Goal: Transaction & Acquisition: Book appointment/travel/reservation

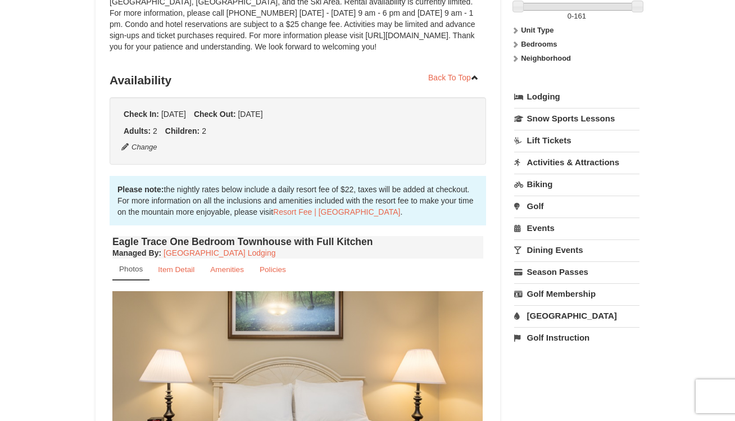
scroll to position [337, 0]
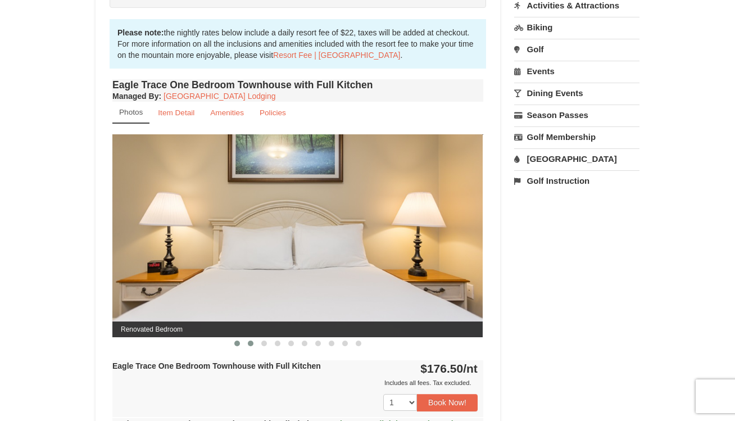
click at [248, 342] on span at bounding box center [251, 343] width 6 height 6
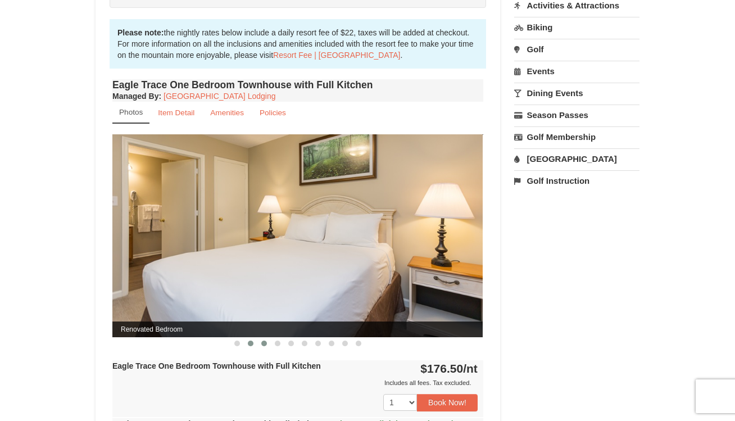
click at [265, 345] on span at bounding box center [264, 343] width 6 height 6
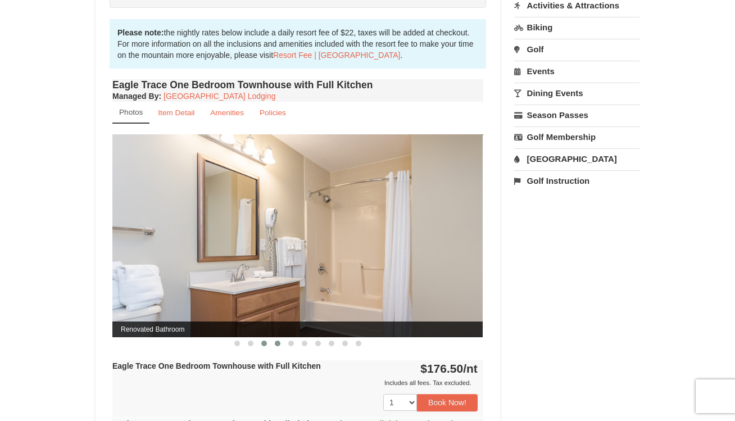
click at [276, 345] on span at bounding box center [278, 343] width 6 height 6
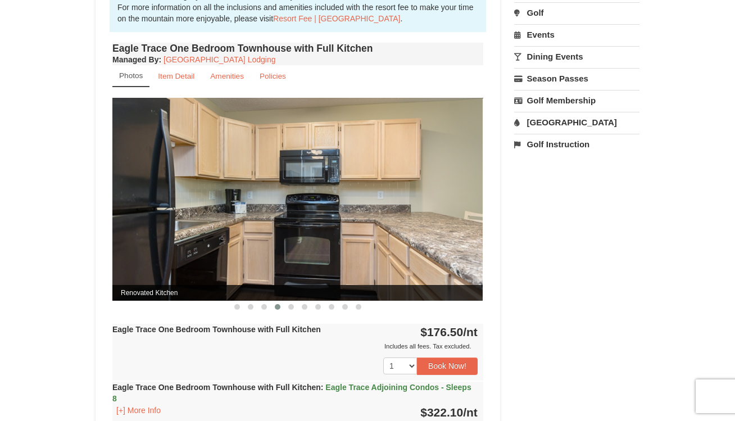
scroll to position [393, 0]
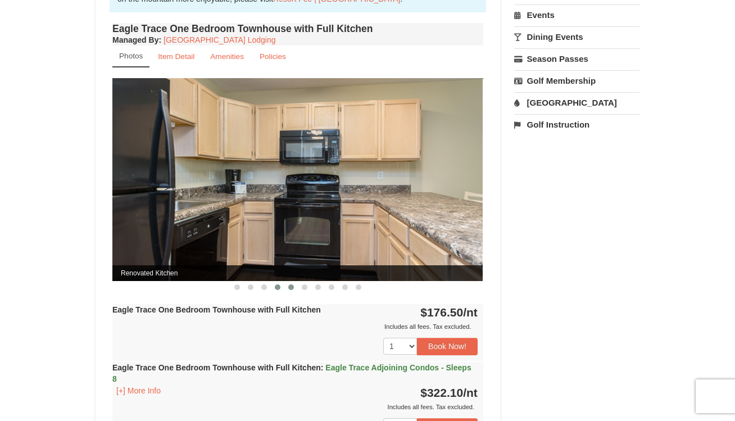
click at [290, 285] on span at bounding box center [291, 287] width 6 height 6
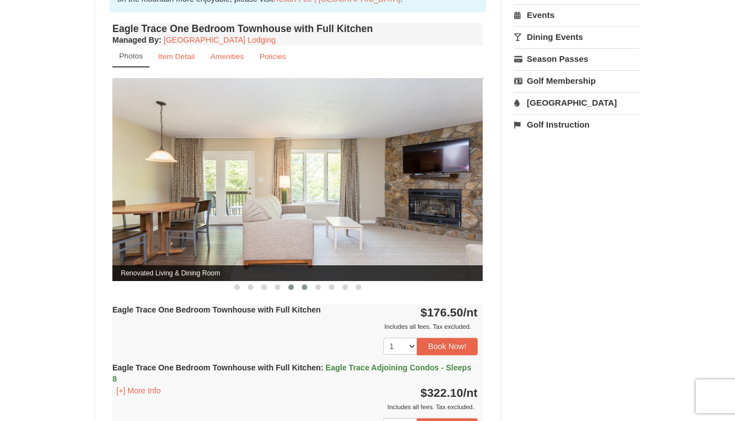
click at [303, 289] on span at bounding box center [305, 287] width 6 height 6
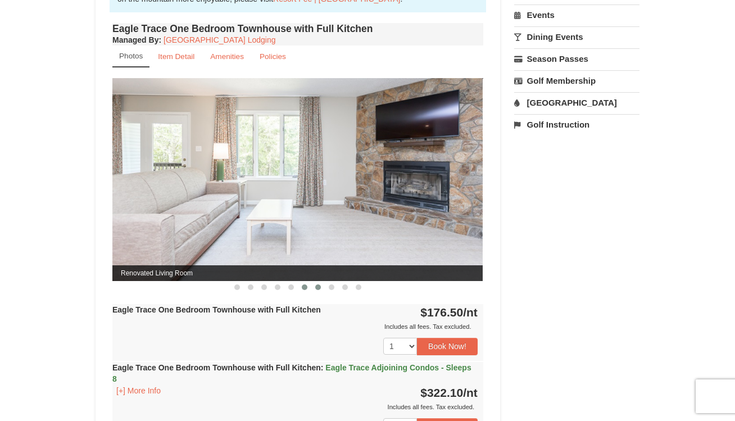
click at [316, 290] on span at bounding box center [318, 287] width 6 height 6
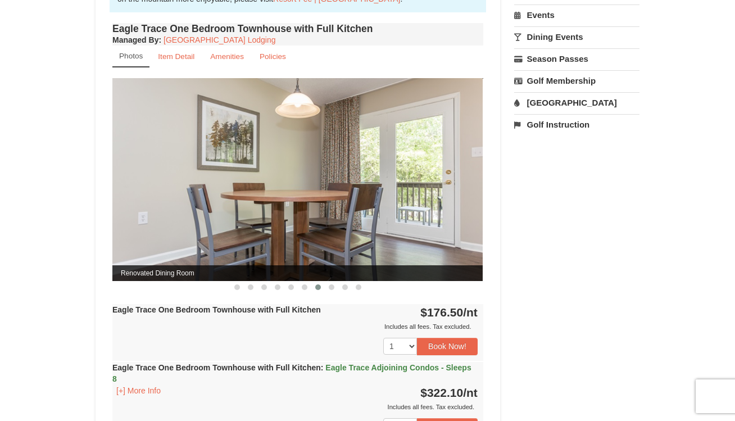
click at [329, 293] on div "Eagle Trace One Bedroom Townhouse with Full Kitchen Managed By : Massanutten Re…" at bounding box center [298, 250] width 376 height 460
drag, startPoint x: 329, startPoint y: 288, endPoint x: 332, endPoint y: 274, distance: 13.9
click at [329, 285] on button at bounding box center [331, 286] width 13 height 11
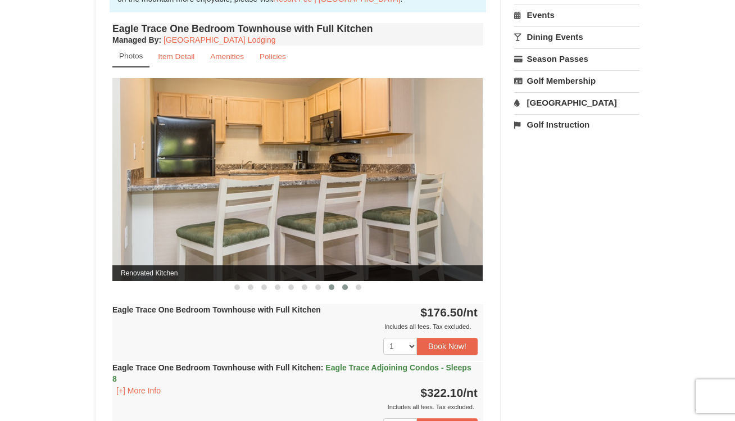
click at [348, 289] on button at bounding box center [344, 286] width 13 height 11
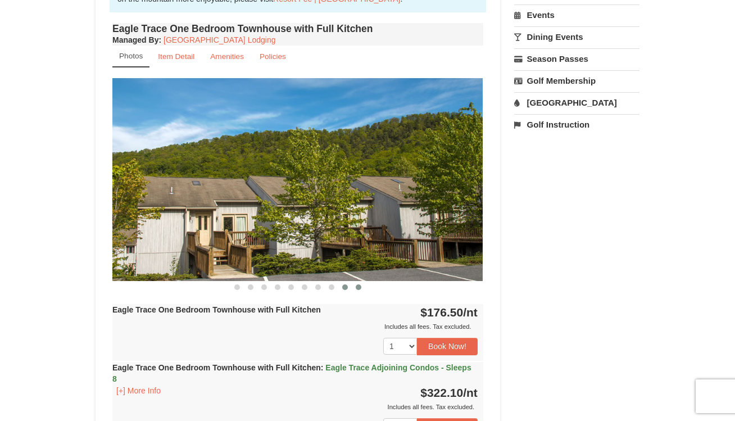
click at [361, 289] on span at bounding box center [359, 287] width 6 height 6
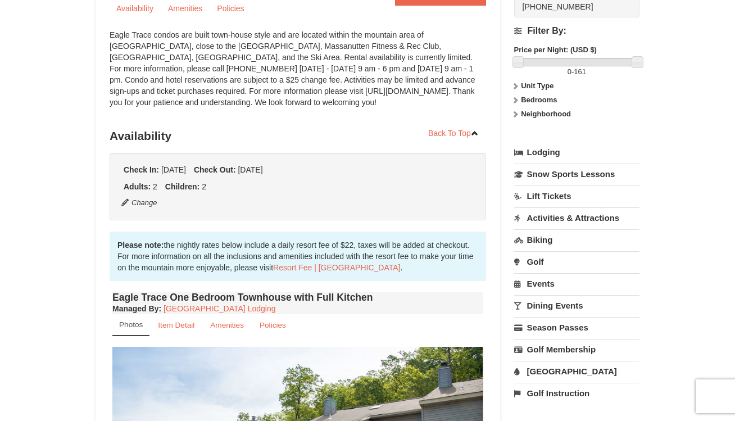
scroll to position [0, 0]
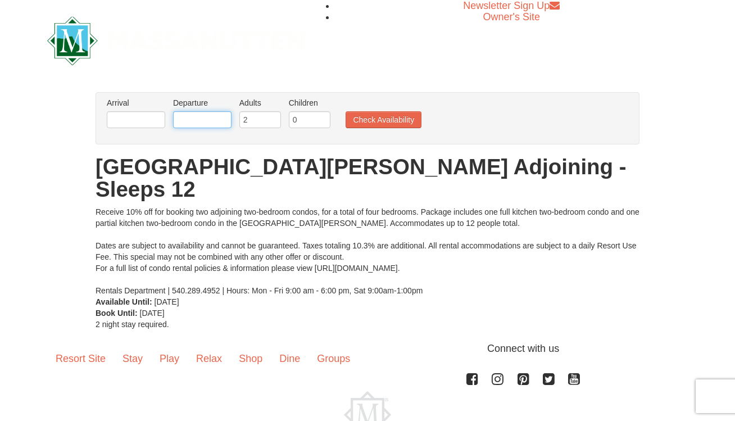
click at [188, 115] on input "text" at bounding box center [202, 119] width 58 height 17
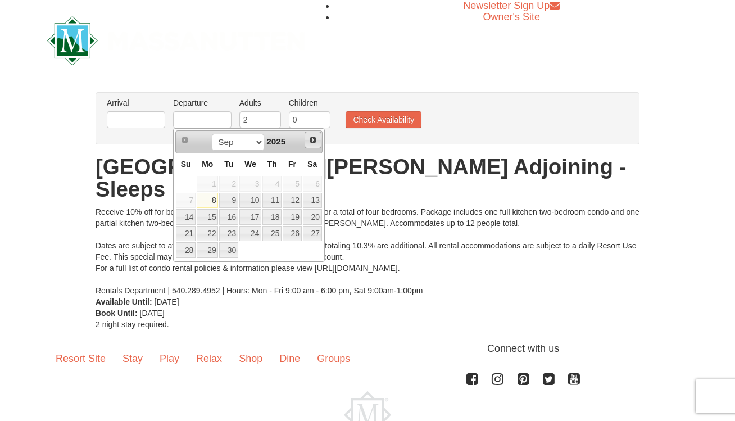
click at [310, 137] on span "Next" at bounding box center [312, 139] width 9 height 9
click at [310, 136] on span "Next" at bounding box center [312, 139] width 9 height 9
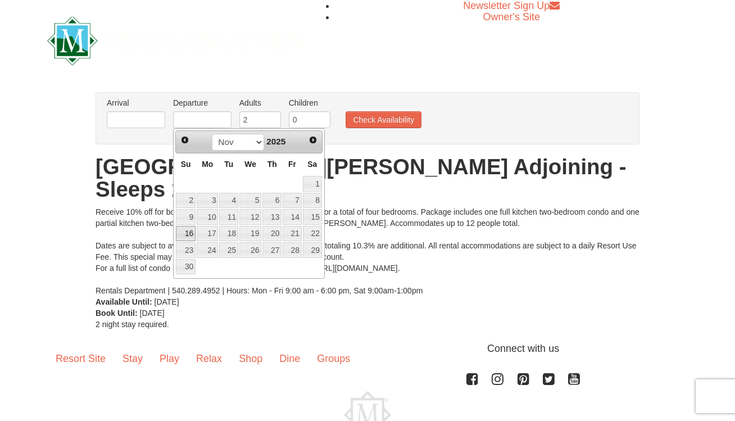
click at [187, 232] on link "16" at bounding box center [186, 234] width 20 height 16
type input "[DATE]"
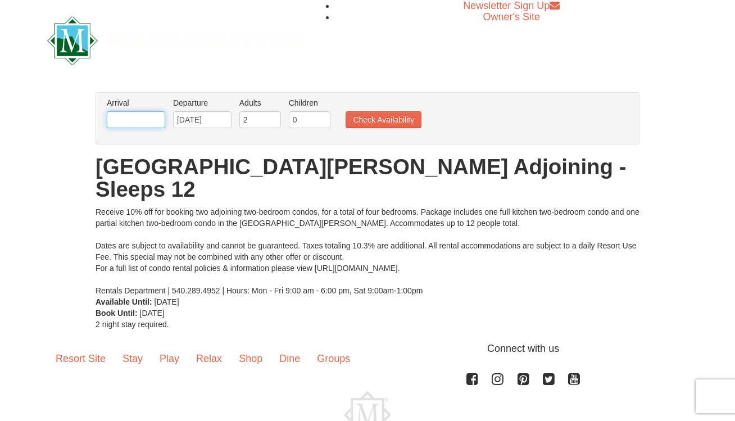
click at [152, 119] on input "text" at bounding box center [136, 119] width 58 height 17
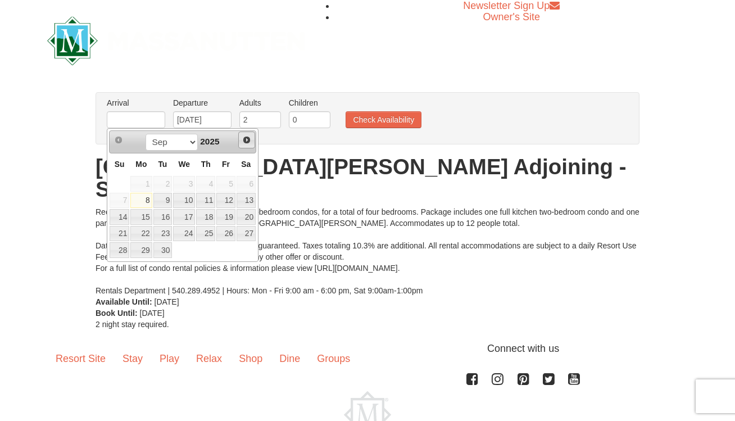
click at [247, 139] on span "Next" at bounding box center [246, 139] width 9 height 9
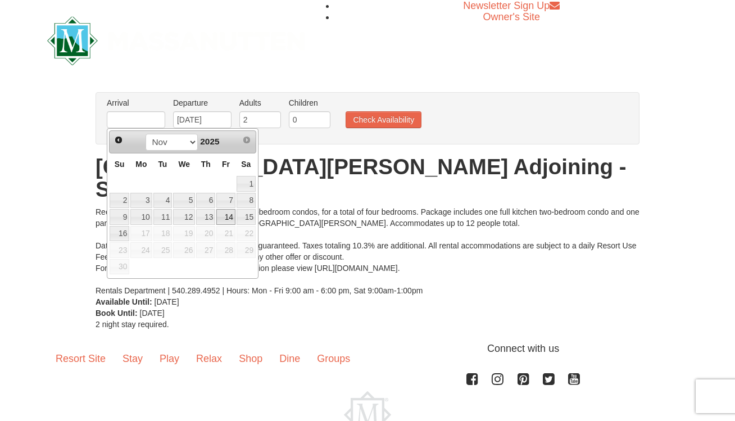
click at [229, 215] on link "14" at bounding box center [225, 217] width 19 height 16
type input "[DATE]"
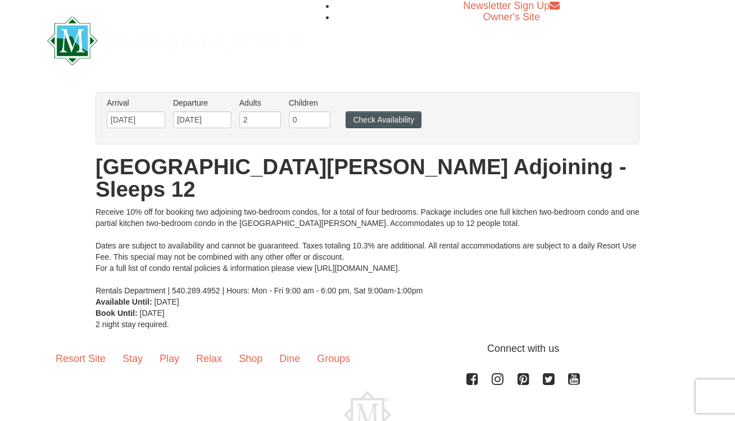
click at [371, 129] on ul "Arrival Please format dates MM/DD/YYYY Please format dates MM/DD/YYYY 11/14/202…" at bounding box center [361, 115] width 515 height 37
click at [369, 125] on button "Check Availability" at bounding box center [383, 119] width 76 height 17
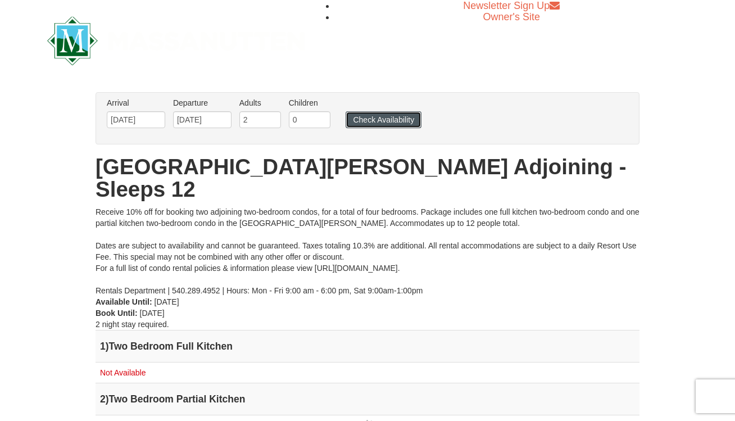
click at [394, 121] on button "Check Availability" at bounding box center [383, 119] width 76 height 17
drag, startPoint x: 145, startPoint y: 381, endPoint x: 143, endPoint y: 365, distance: 15.9
click at [145, 393] on h4 "2 ) Two Bedroom Partial Kitchen" at bounding box center [367, 398] width 535 height 11
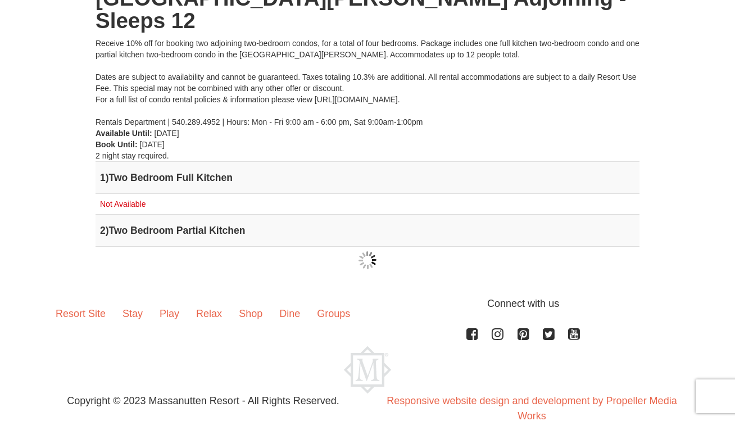
scroll to position [170, 0]
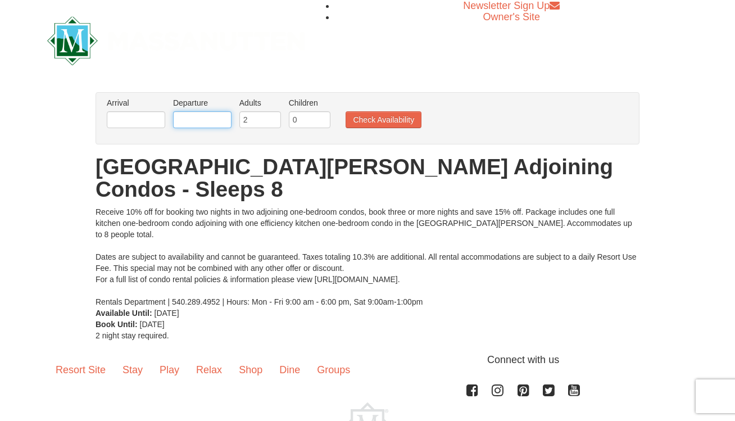
click at [193, 121] on input "text" at bounding box center [202, 119] width 58 height 17
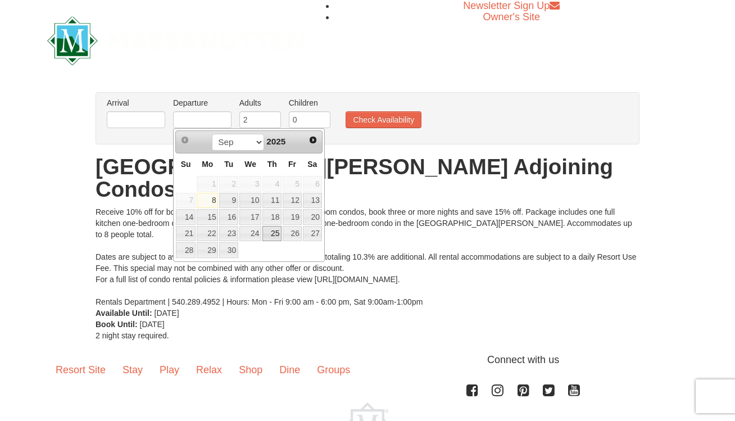
click at [269, 230] on link "25" at bounding box center [271, 234] width 19 height 16
type input "[DATE]"
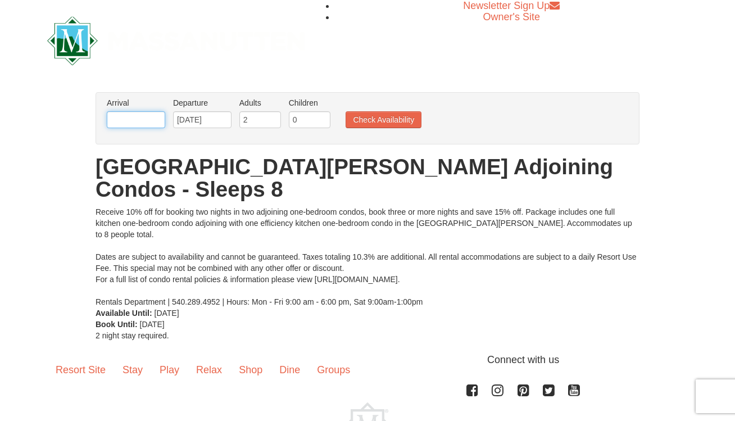
click at [154, 121] on input "text" at bounding box center [136, 119] width 58 height 17
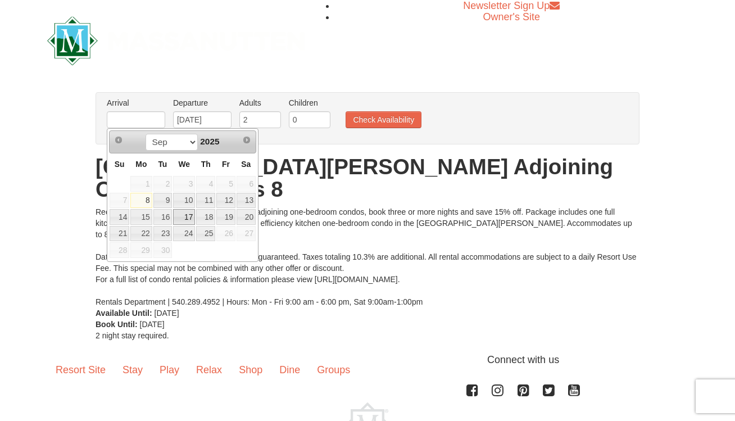
click at [189, 217] on link "17" at bounding box center [184, 217] width 22 height 16
type input "[DATE]"
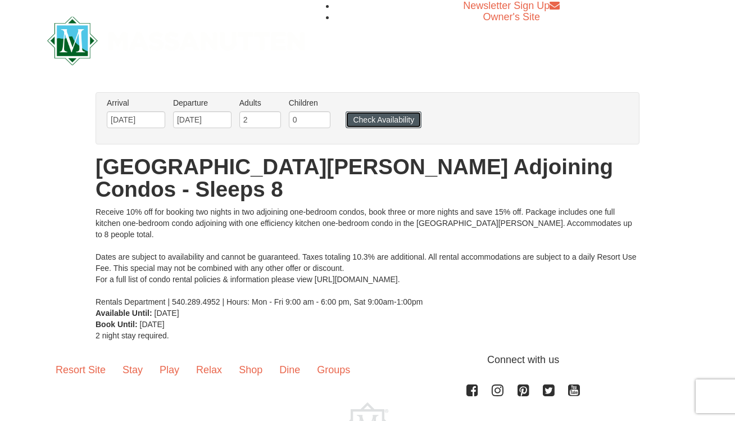
click at [394, 113] on button "Check Availability" at bounding box center [383, 119] width 76 height 17
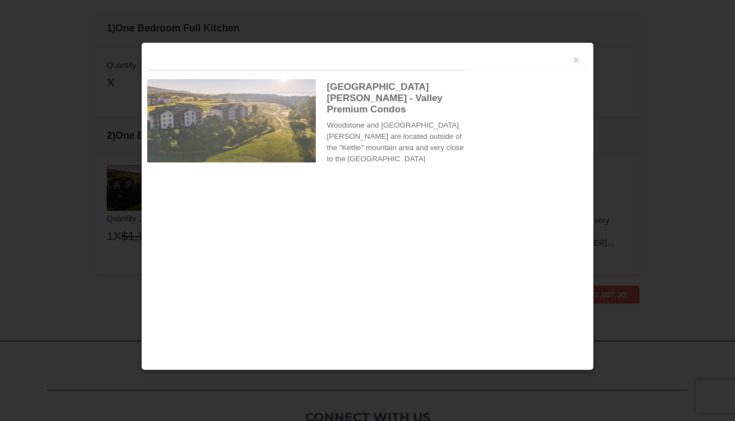
scroll to position [355, 0]
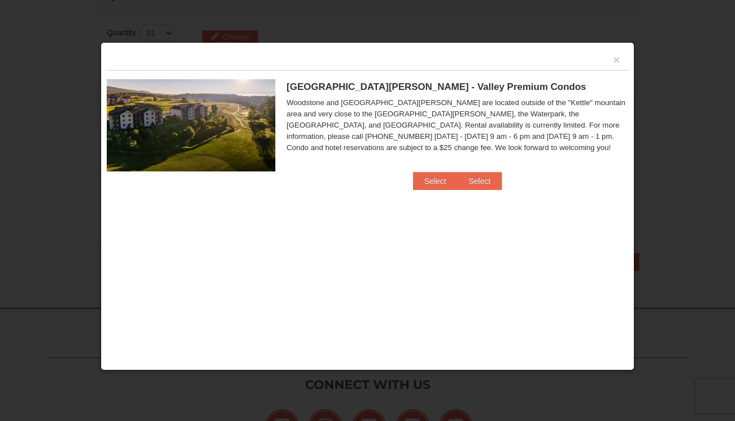
click at [610, 63] on div "×" at bounding box center [367, 59] width 521 height 22
click at [617, 58] on button "×" at bounding box center [616, 59] width 7 height 11
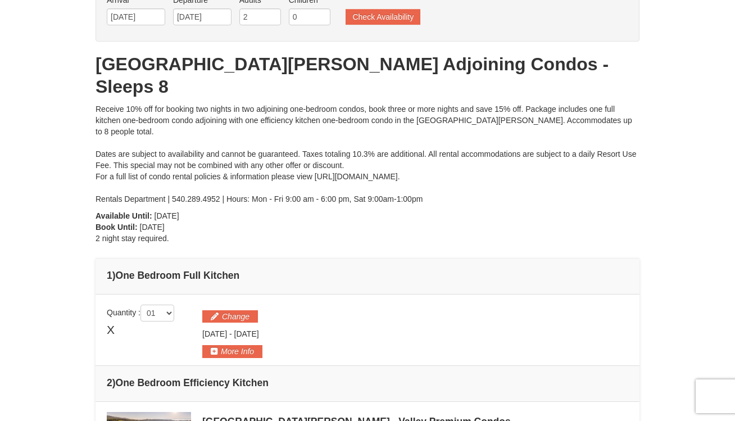
scroll to position [0, 0]
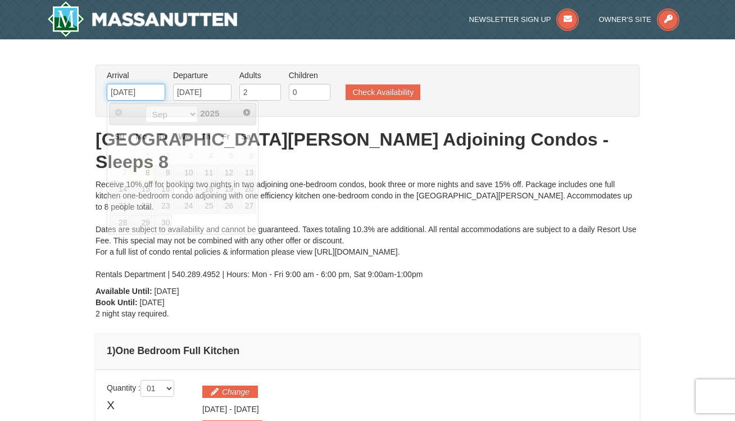
click at [133, 89] on input "09/17/2025" at bounding box center [136, 92] width 58 height 17
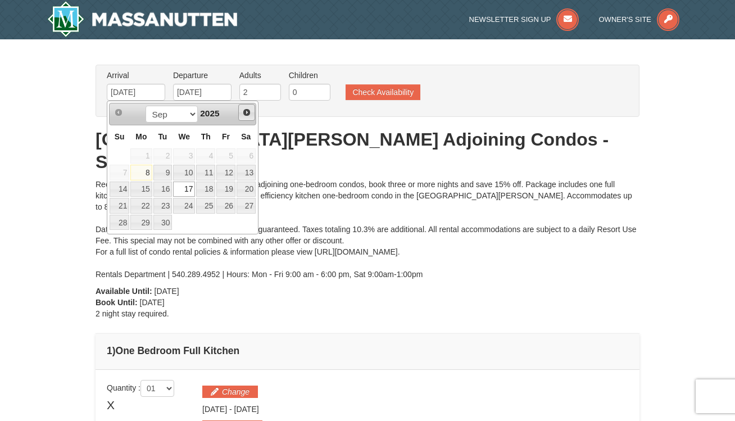
click at [249, 113] on span "Next" at bounding box center [246, 112] width 9 height 9
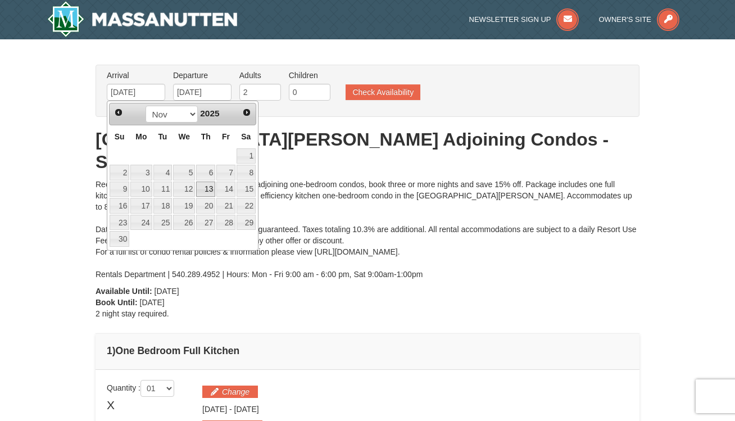
click at [207, 185] on link "13" at bounding box center [205, 189] width 19 height 16
type input "[DATE]"
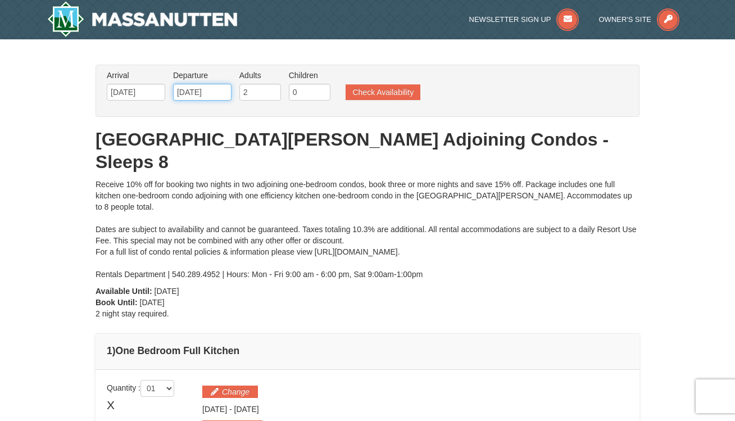
click at [202, 92] on input "[DATE]" at bounding box center [202, 92] width 58 height 17
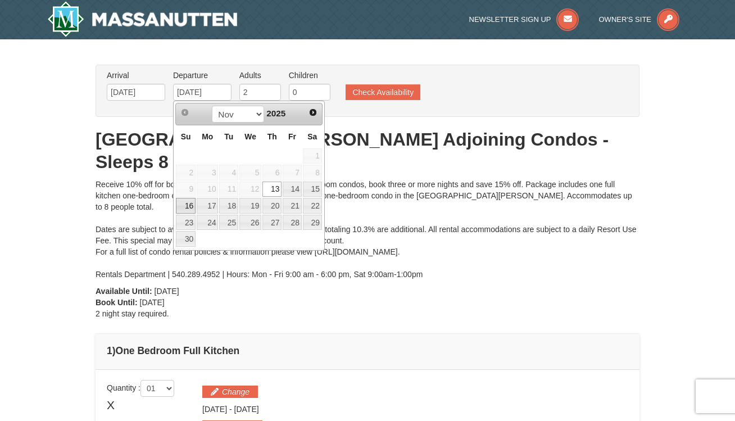
click at [183, 208] on link "16" at bounding box center [186, 206] width 20 height 16
type input "[DATE]"
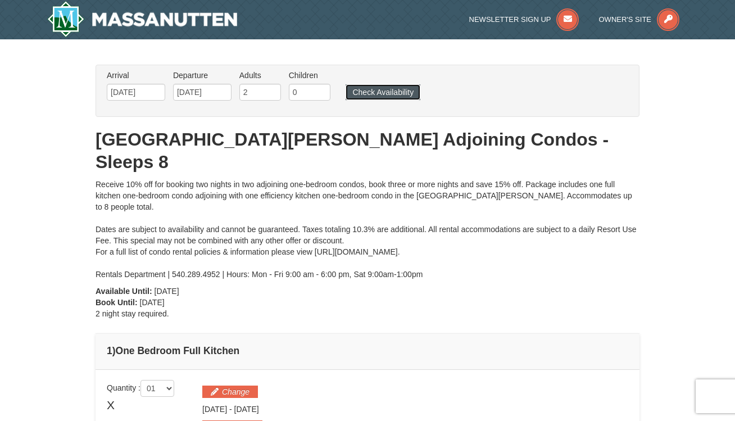
click at [387, 93] on button "Check Availability" at bounding box center [382, 92] width 75 height 16
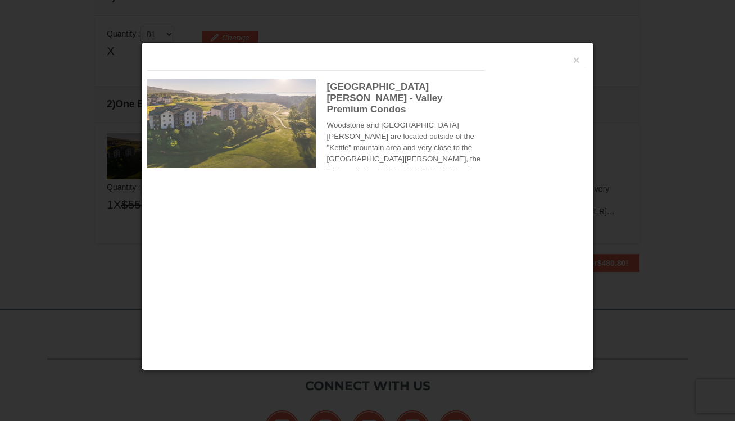
scroll to position [355, 0]
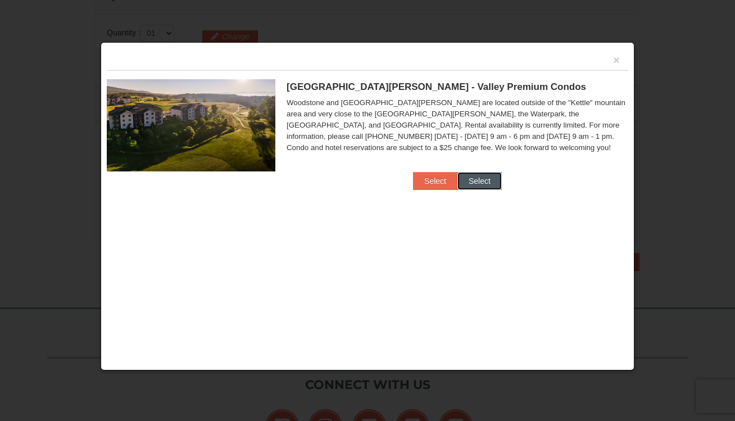
click at [469, 178] on button "Select" at bounding box center [479, 181] width 44 height 18
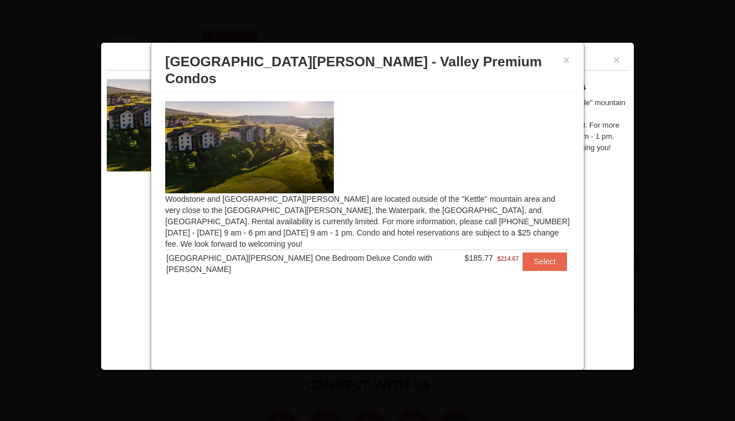
click at [562, 60] on h3 "[GEOGRAPHIC_DATA][PERSON_NAME] - Valley Premium Condos" at bounding box center [367, 70] width 404 height 34
click at [577, 60] on div "× [GEOGRAPHIC_DATA][PERSON_NAME] - Valley Premium Condos" at bounding box center [367, 70] width 421 height 44
click at [568, 58] on button "×" at bounding box center [566, 59] width 7 height 11
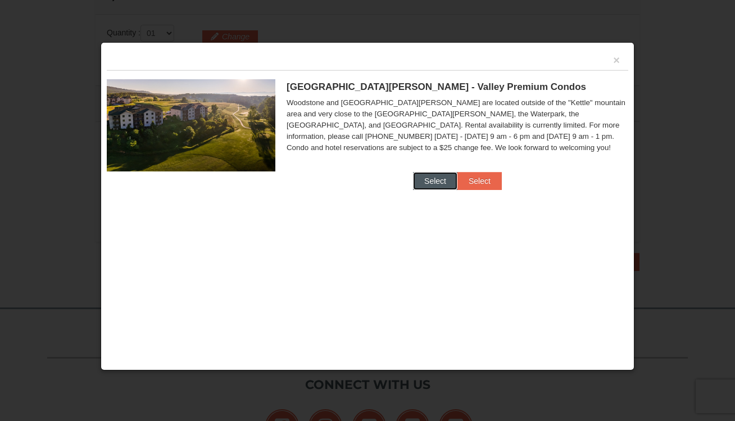
click at [419, 174] on button "Select" at bounding box center [435, 181] width 44 height 18
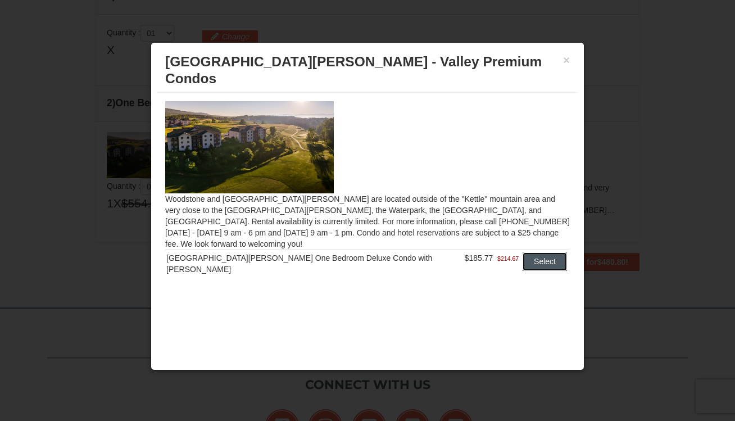
click at [531, 252] on button "Select" at bounding box center [544, 261] width 44 height 18
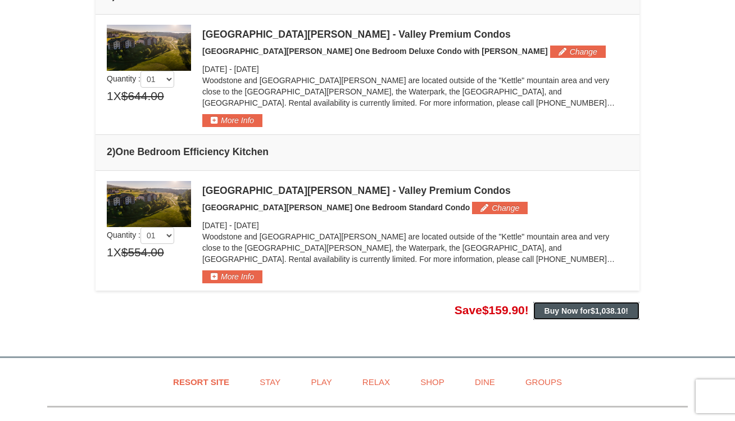
click at [577, 306] on strong "Buy Now for $1,038.10 !" at bounding box center [586, 310] width 84 height 9
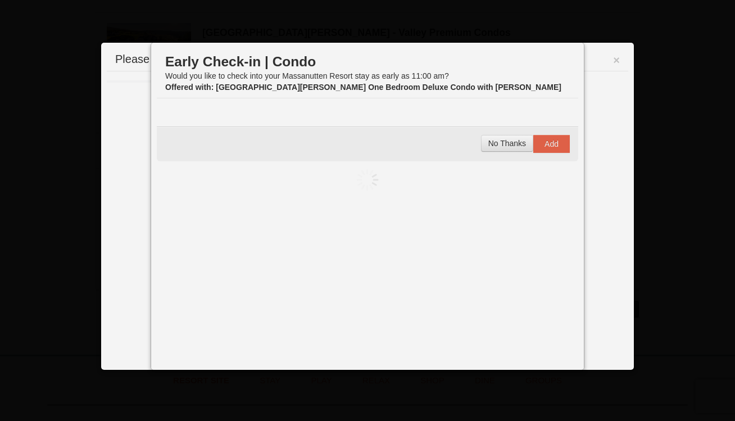
scroll to position [357, 0]
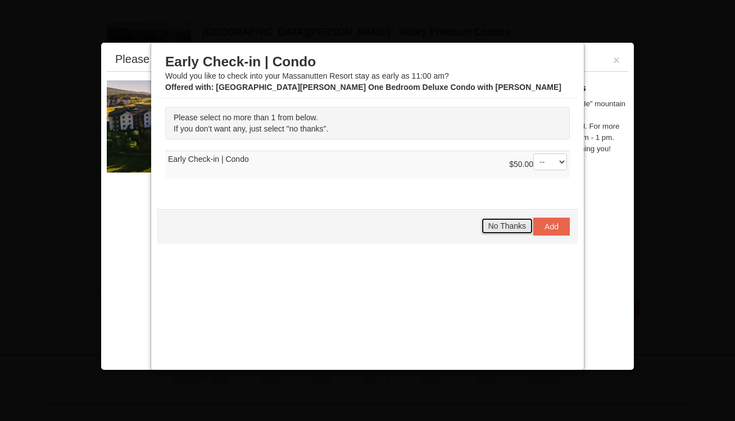
click at [500, 224] on span "No Thanks" at bounding box center [507, 225] width 38 height 9
click at [488, 228] on span "No Thanks" at bounding box center [507, 225] width 38 height 9
